Goal: Task Accomplishment & Management: Manage account settings

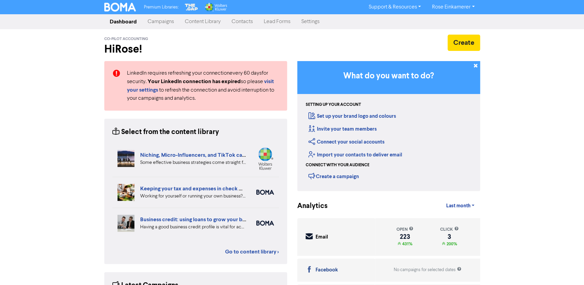
click at [254, 22] on link "Contacts" at bounding box center [242, 22] width 32 height 14
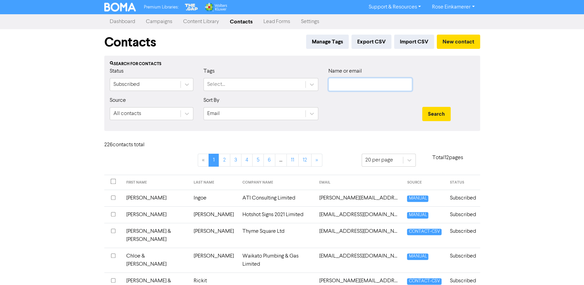
click at [339, 85] on input "text" at bounding box center [371, 84] width 84 height 13
type input "strange"
click at [423, 107] on button "Search" at bounding box center [437, 114] width 28 height 14
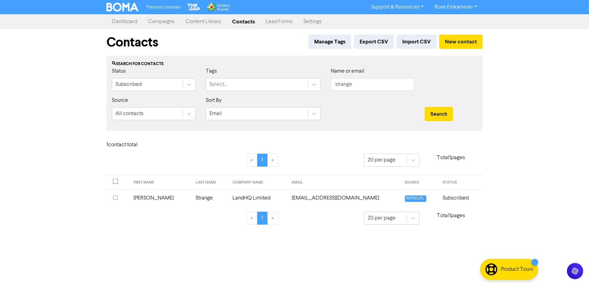
click at [115, 197] on input "checkbox" at bounding box center [115, 197] width 4 height 4
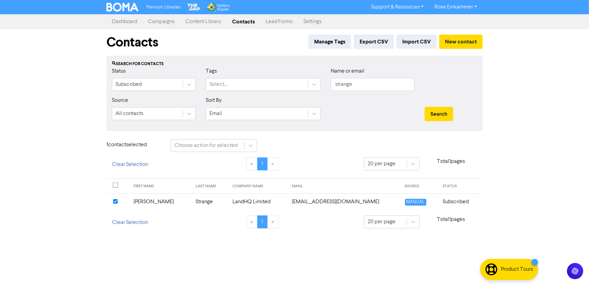
click at [191, 203] on td "Strange" at bounding box center [209, 201] width 37 height 17
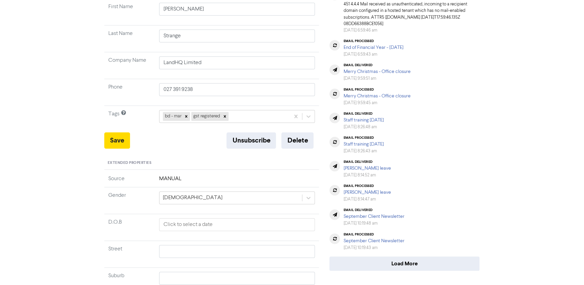
scroll to position [123, 0]
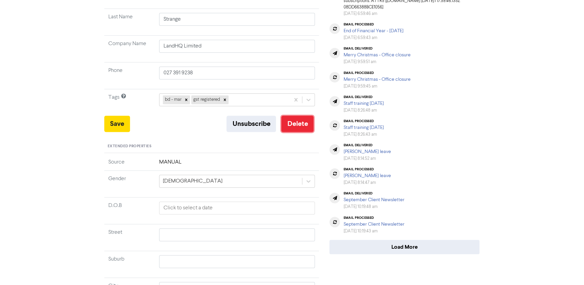
click at [297, 126] on button "Delete" at bounding box center [298, 124] width 32 height 16
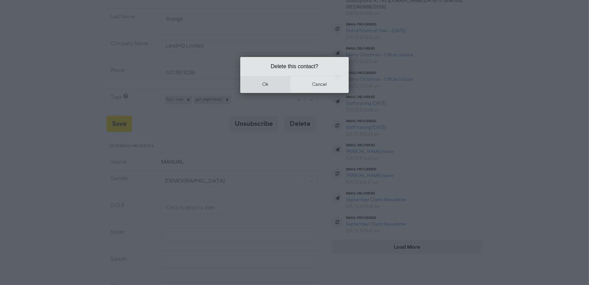
click at [261, 87] on button "ok" at bounding box center [265, 84] width 50 height 17
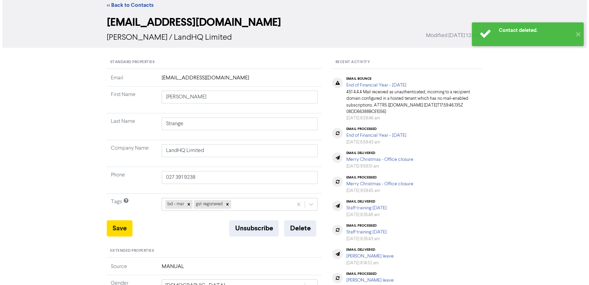
scroll to position [0, 0]
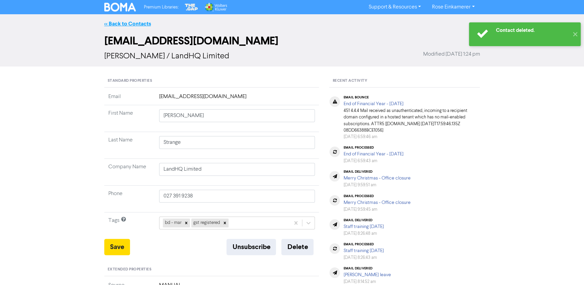
click at [121, 24] on link "<< Back to Contacts" at bounding box center [127, 23] width 47 height 7
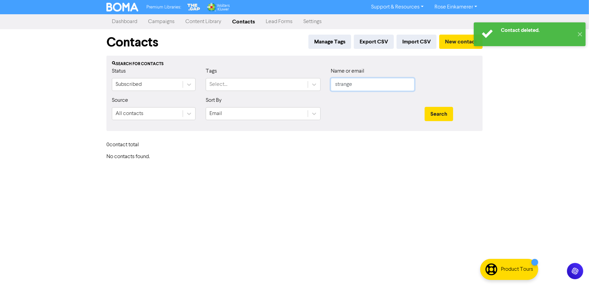
click at [383, 78] on input "strange" at bounding box center [373, 84] width 84 height 13
drag, startPoint x: 373, startPoint y: 83, endPoint x: 313, endPoint y: 86, distance: 59.4
click at [318, 85] on div "Status Subscribed Tags Select... Name or email strange" at bounding box center [294, 81] width 375 height 29
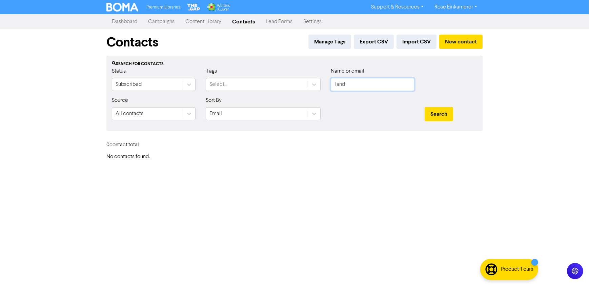
click at [425, 107] on button "Search" at bounding box center [439, 114] width 28 height 14
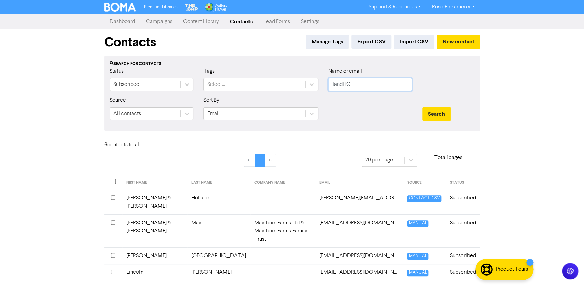
click at [423, 107] on button "Search" at bounding box center [437, 114] width 28 height 14
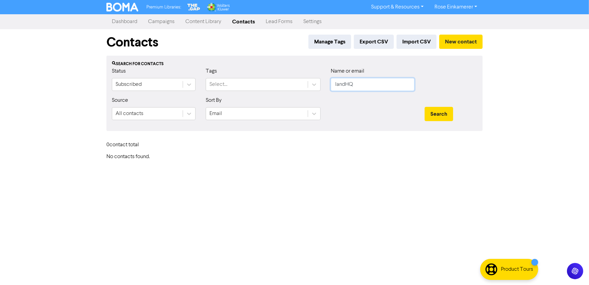
drag, startPoint x: 360, startPoint y: 86, endPoint x: 321, endPoint y: 83, distance: 39.4
click at [321, 83] on div "Status Subscribed Tags Select... Name or email landHQ" at bounding box center [294, 81] width 375 height 29
click at [425, 107] on button "Search" at bounding box center [439, 114] width 28 height 14
type input "m"
click at [425, 107] on button "Search" at bounding box center [439, 114] width 28 height 14
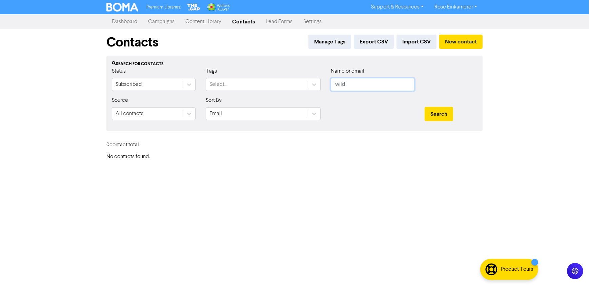
click at [351, 86] on input "wild" at bounding box center [373, 84] width 84 height 13
drag, startPoint x: 351, startPoint y: 84, endPoint x: 315, endPoint y: 85, distance: 35.9
click at [315, 85] on div "Status Subscribed Tags Select... Name or email wild" at bounding box center [294, 81] width 375 height 29
type input "de re"
click at [425, 107] on button "Search" at bounding box center [439, 114] width 28 height 14
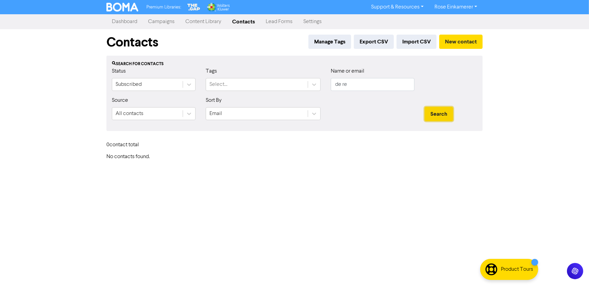
click at [436, 109] on button "Search" at bounding box center [439, 114] width 28 height 14
drag, startPoint x: 366, startPoint y: 84, endPoint x: 331, endPoint y: 85, distance: 34.9
click at [331, 85] on input "de re" at bounding box center [373, 84] width 84 height 13
click at [358, 83] on input "text" at bounding box center [373, 84] width 84 height 13
paste input "[EMAIL_ADDRESS][DOMAIN_NAME]"
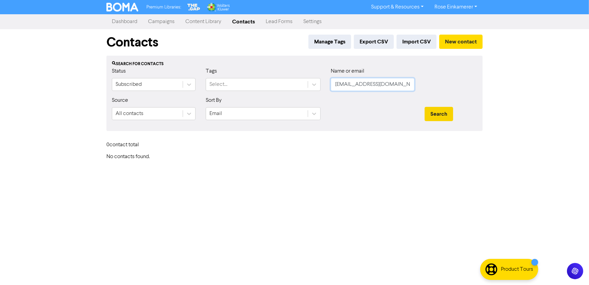
type input "[EMAIL_ADDRESS][DOMAIN_NAME]"
click at [445, 110] on button "Search" at bounding box center [439, 114] width 28 height 14
